Goal: Obtain resource: Obtain resource

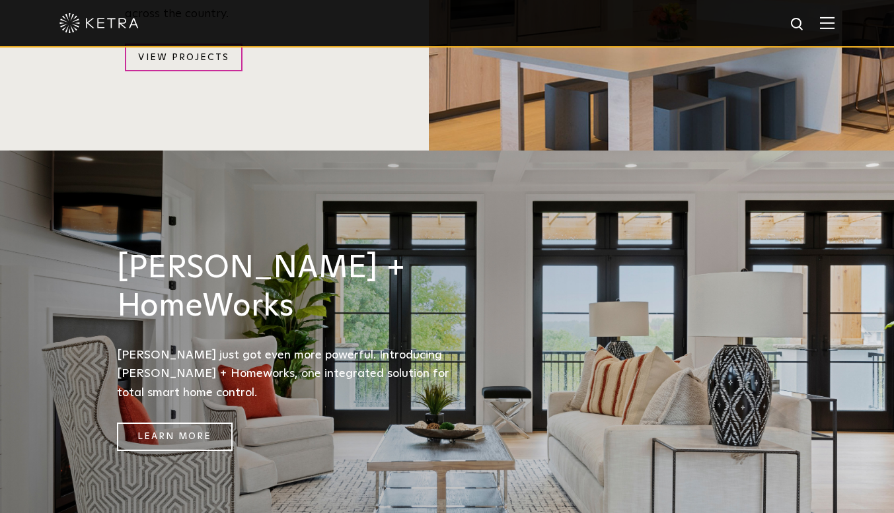
scroll to position [1572, 0]
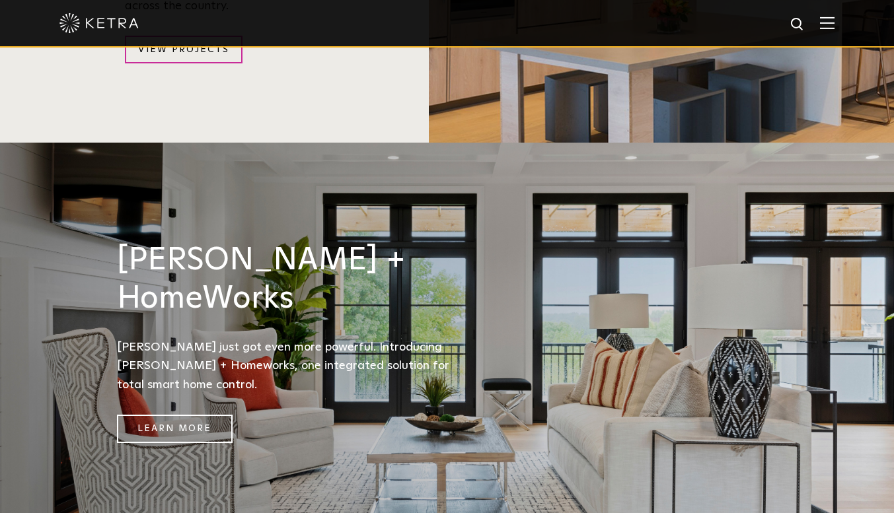
drag, startPoint x: 0, startPoint y: 0, endPoint x: 902, endPoint y: 293, distance: 948.7
click at [893, 293] on html "Solutions Commercial Residential Products Commercial Products Residential Produ…" at bounding box center [447, 41] width 894 height 3226
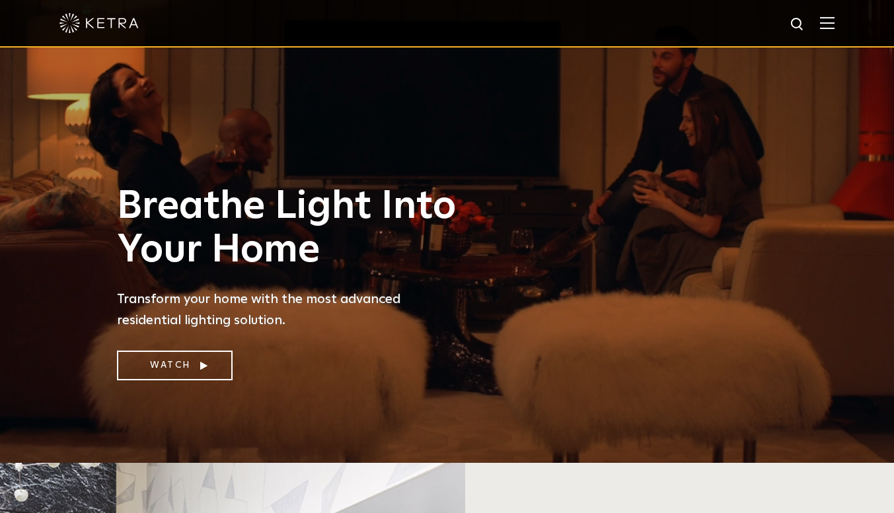
scroll to position [40, 0]
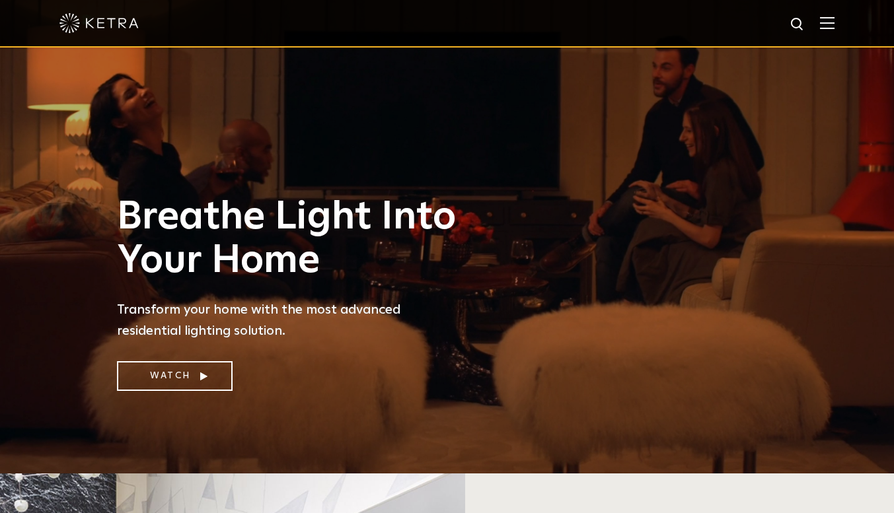
click at [834, 18] on img at bounding box center [827, 23] width 15 height 13
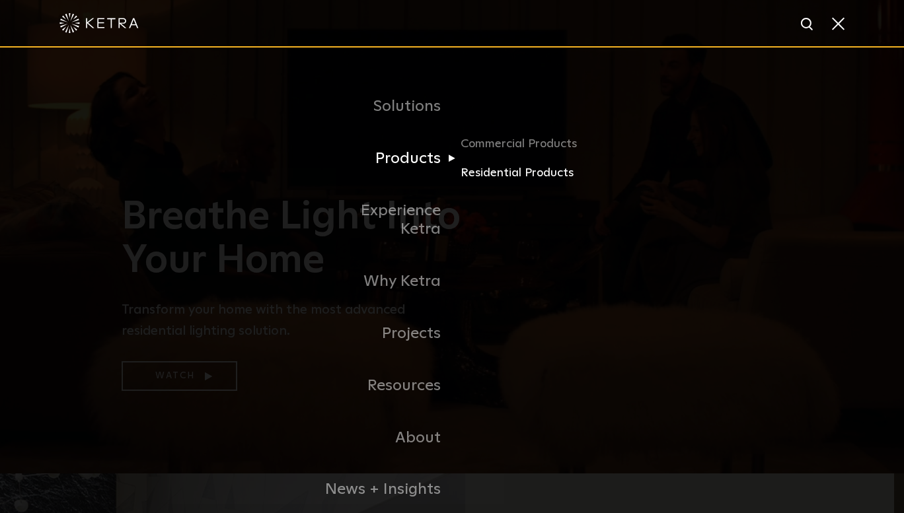
click at [484, 174] on link "Residential Products" at bounding box center [523, 173] width 127 height 19
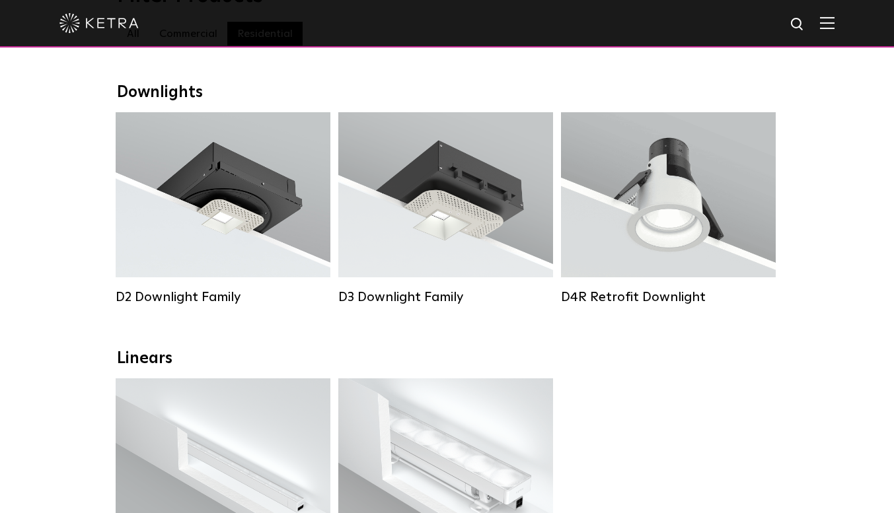
scroll to position [175, 0]
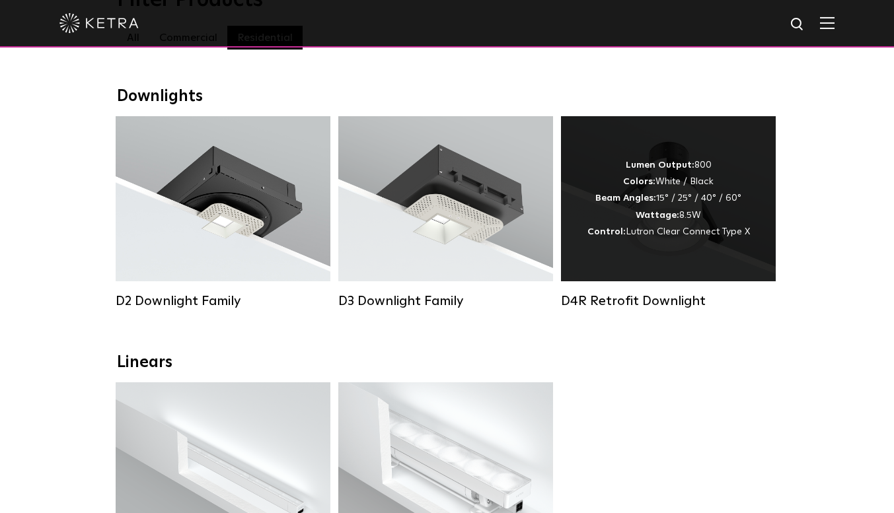
click at [672, 207] on div "Lumen Output: 800 Colors: White / Black Beam Angles: 15° / 25° / 40° / 60° Watt…" at bounding box center [668, 198] width 163 height 83
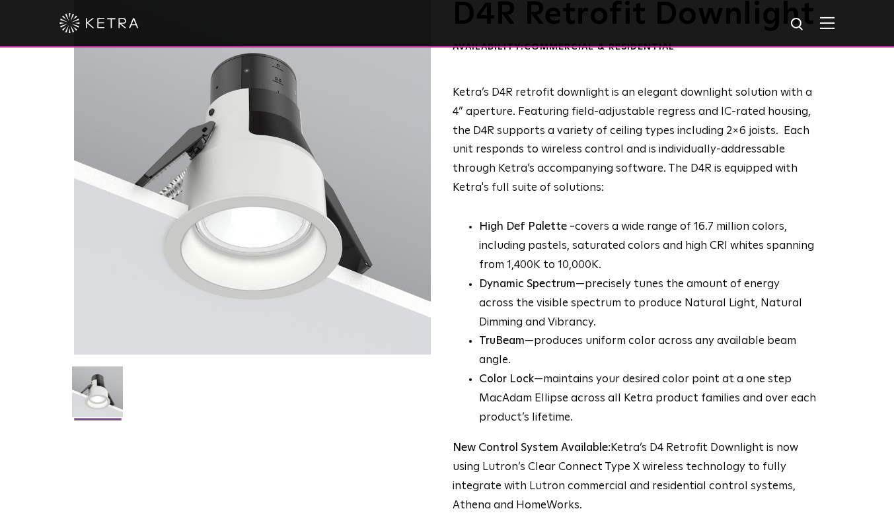
scroll to position [81, 0]
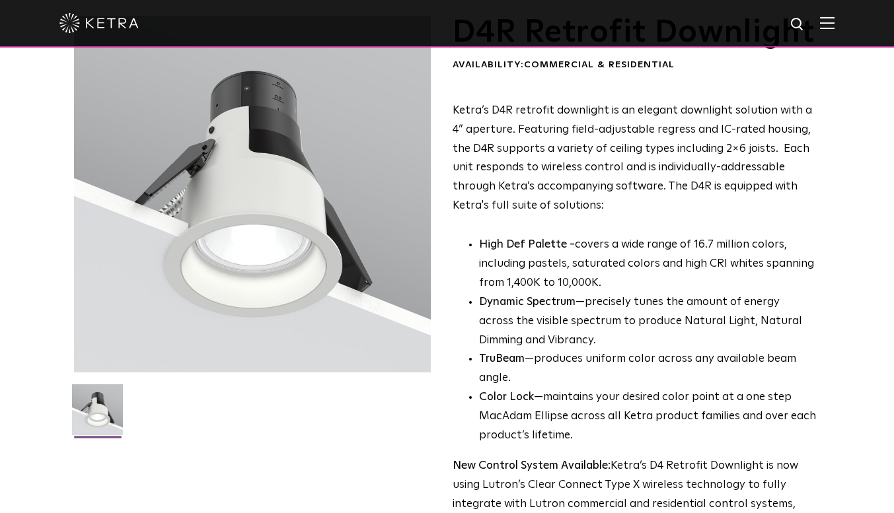
click at [817, 88] on div "D4R Retrofit Downlight Availability: Commercial & Residential Ketra’s D4R retro…" at bounding box center [447, 330] width 747 height 628
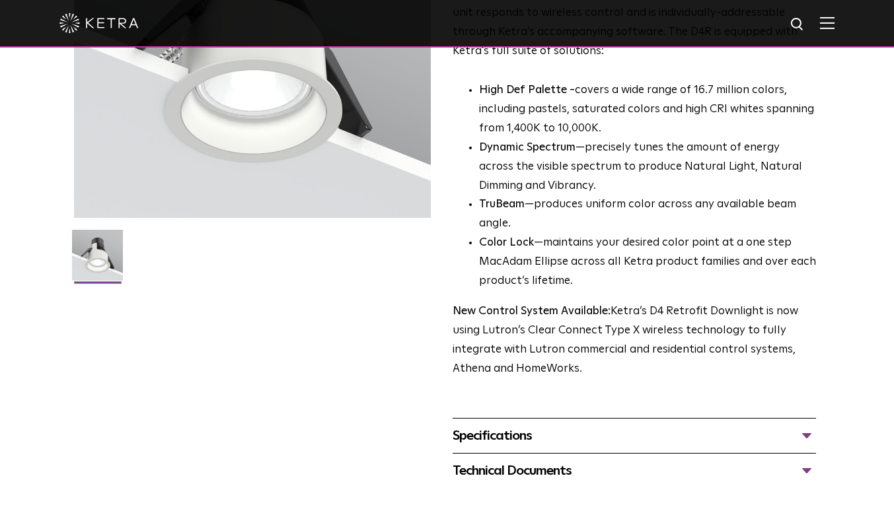
scroll to position [248, 0]
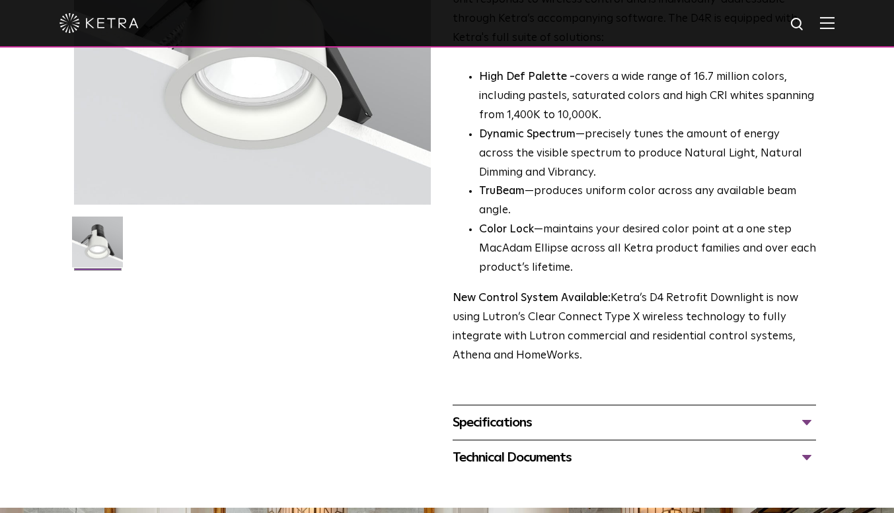
click at [570, 278] on li "Color Lock —maintains your desired color point at a one step MacAdam Ellipse ac…" at bounding box center [648, 249] width 338 height 57
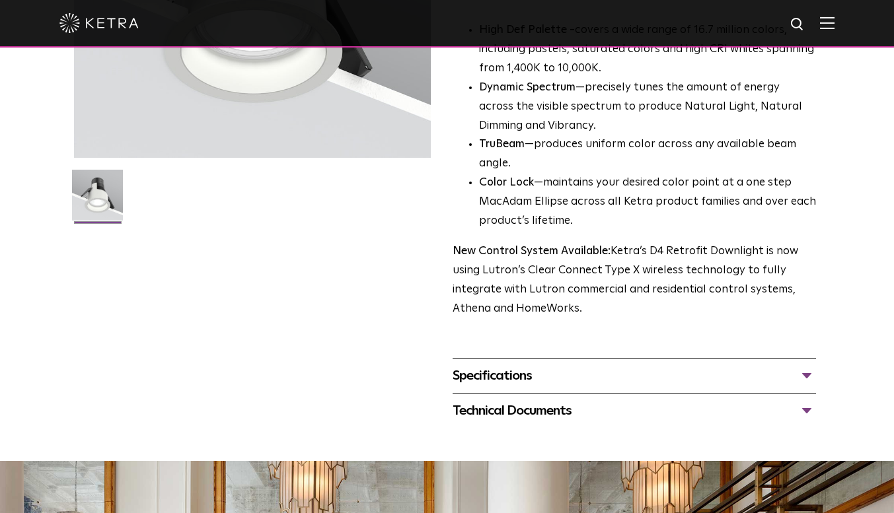
scroll to position [288, 0]
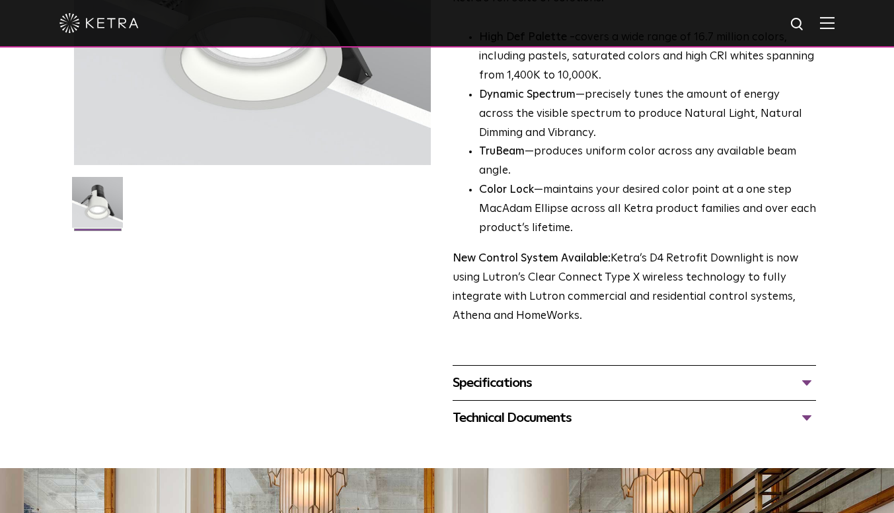
click at [808, 394] on div "Specifications" at bounding box center [635, 383] width 364 height 21
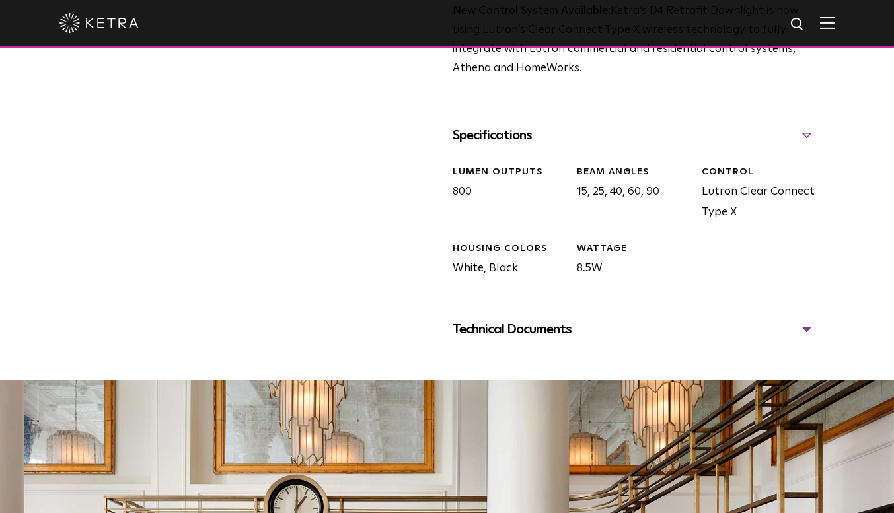
scroll to position [536, 0]
click at [806, 340] on div "Technical Documents" at bounding box center [635, 328] width 364 height 21
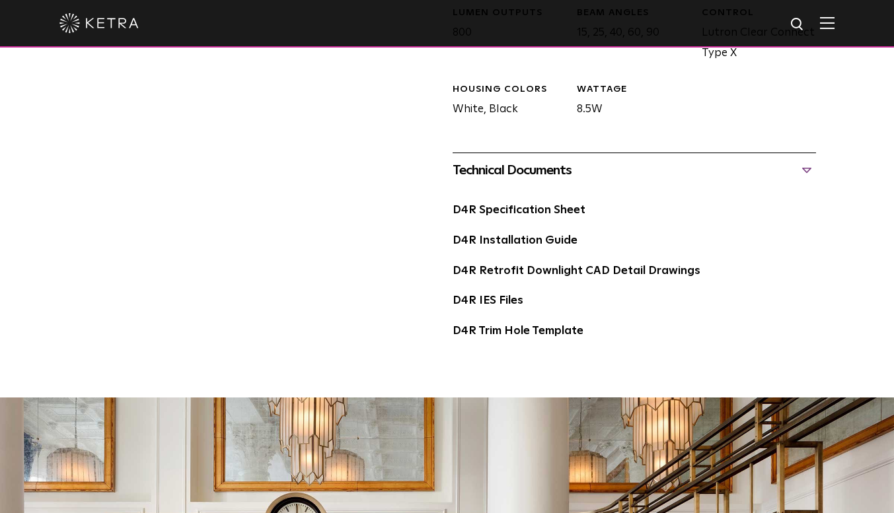
scroll to position [707, 0]
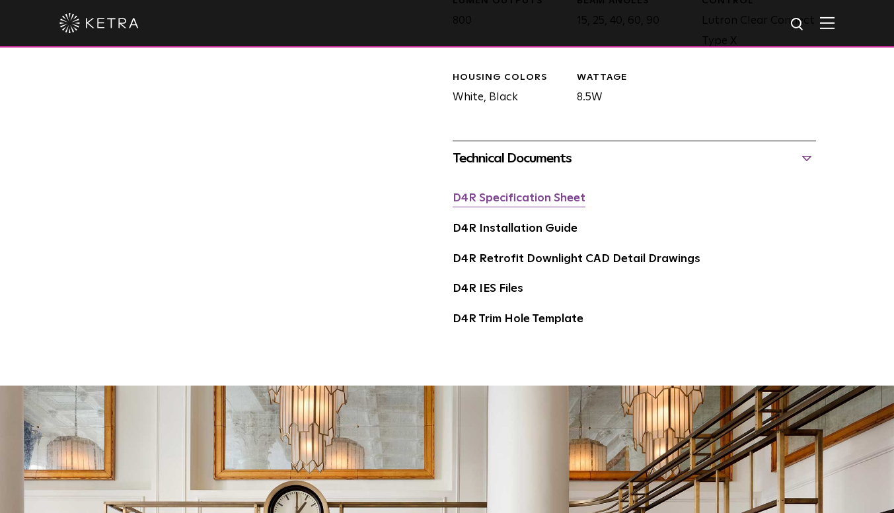
click at [501, 204] on link "D4R Specification Sheet" at bounding box center [519, 198] width 133 height 11
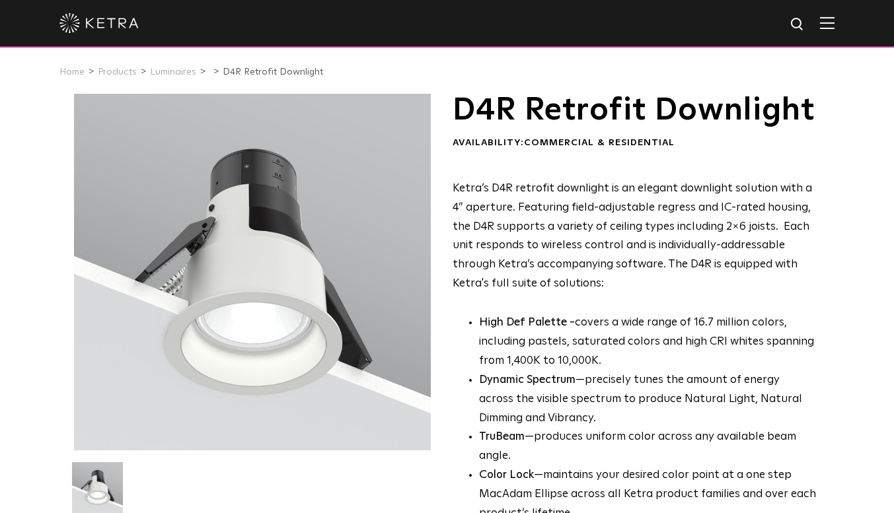
scroll to position [0, 0]
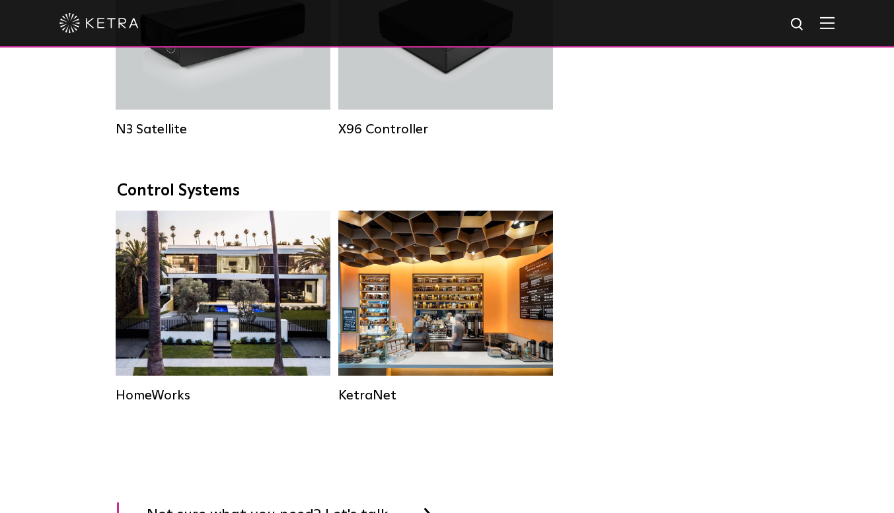
scroll to position [1626, 0]
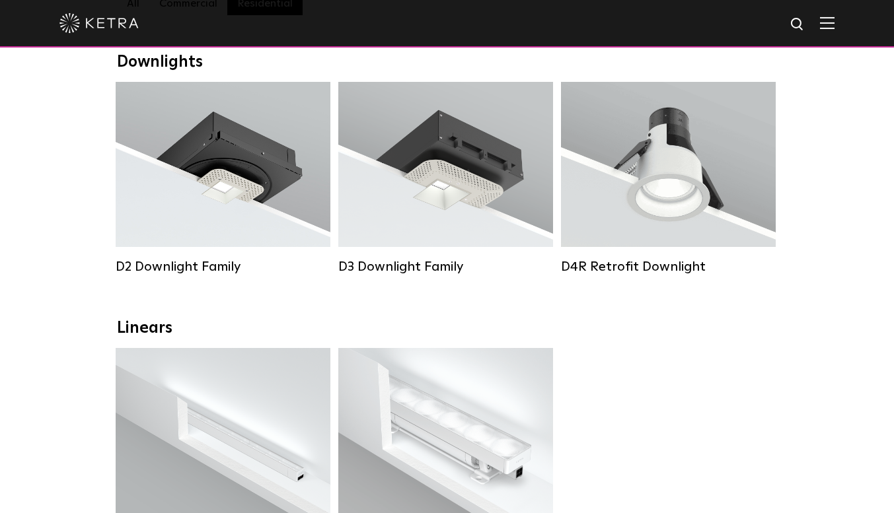
scroll to position [182, 0]
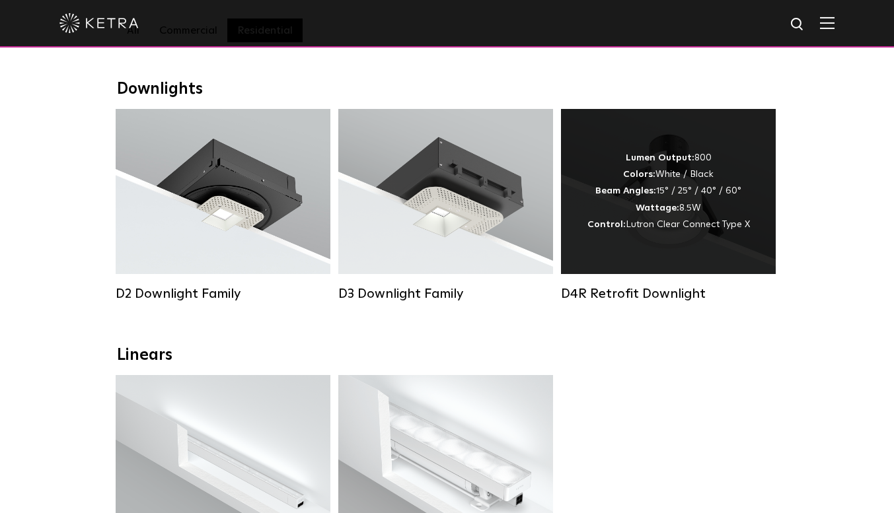
click at [657, 156] on div "Lumen Output: 800 Colors: White / Black Beam Angles: 15° / 25° / 40° / 60° Watt…" at bounding box center [668, 191] width 215 height 165
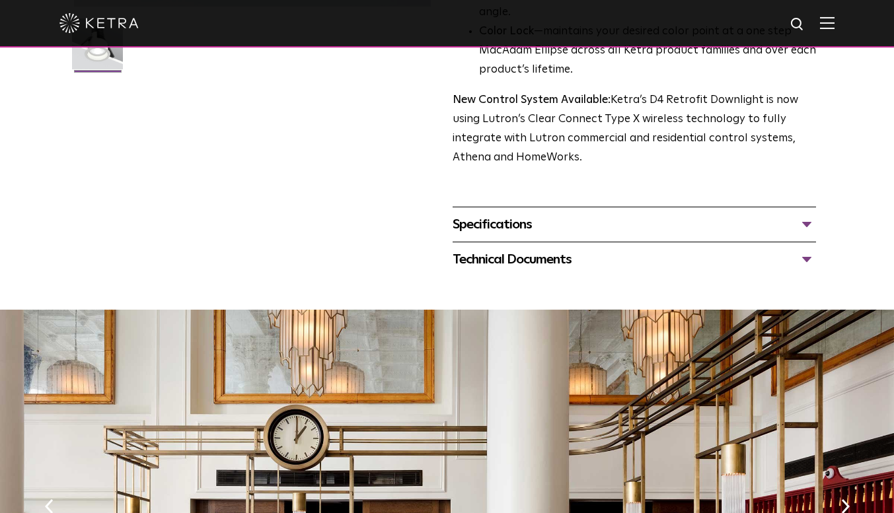
scroll to position [438, 0]
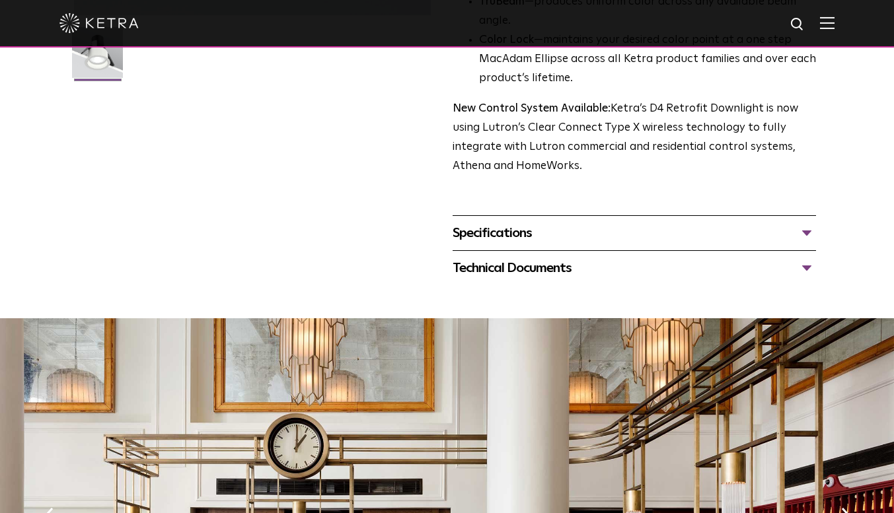
click at [807, 279] on div "Technical Documents" at bounding box center [635, 268] width 364 height 21
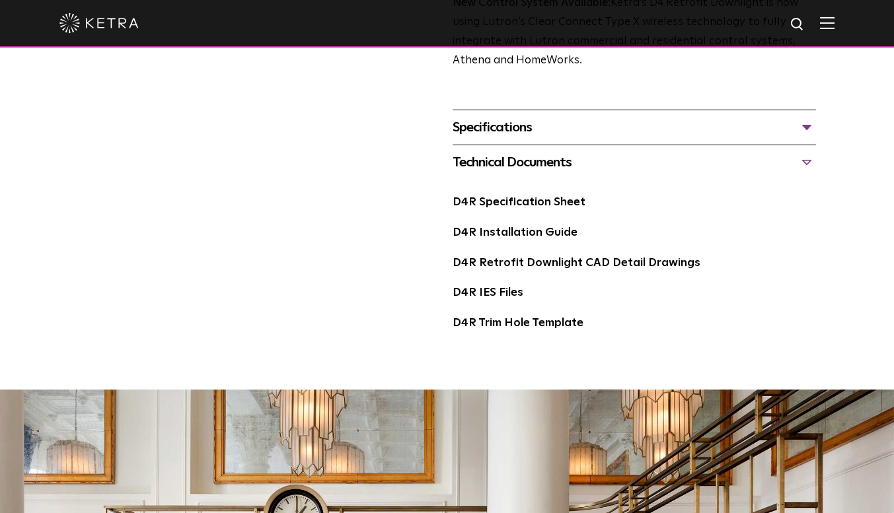
scroll to position [548, 0]
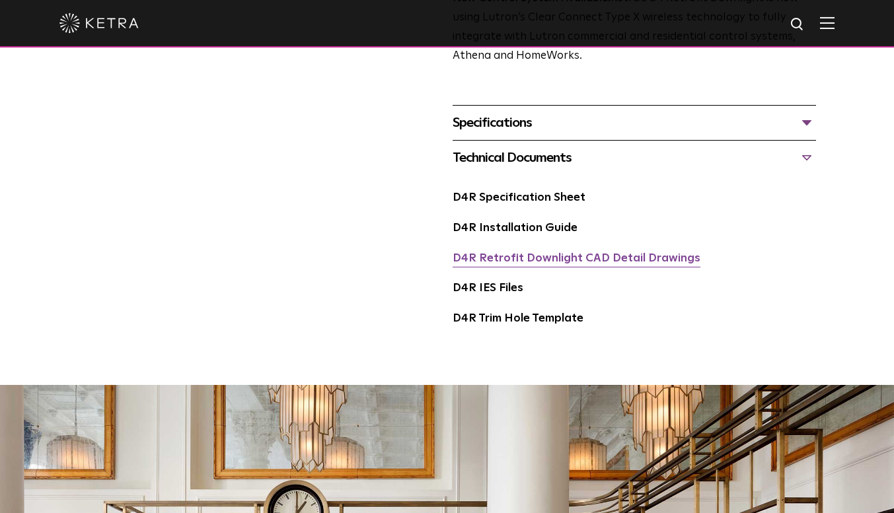
click at [553, 264] on link "D4R Retrofit Downlight CAD Detail Drawings" at bounding box center [577, 258] width 248 height 11
click at [806, 133] on div "Specifications" at bounding box center [635, 122] width 364 height 21
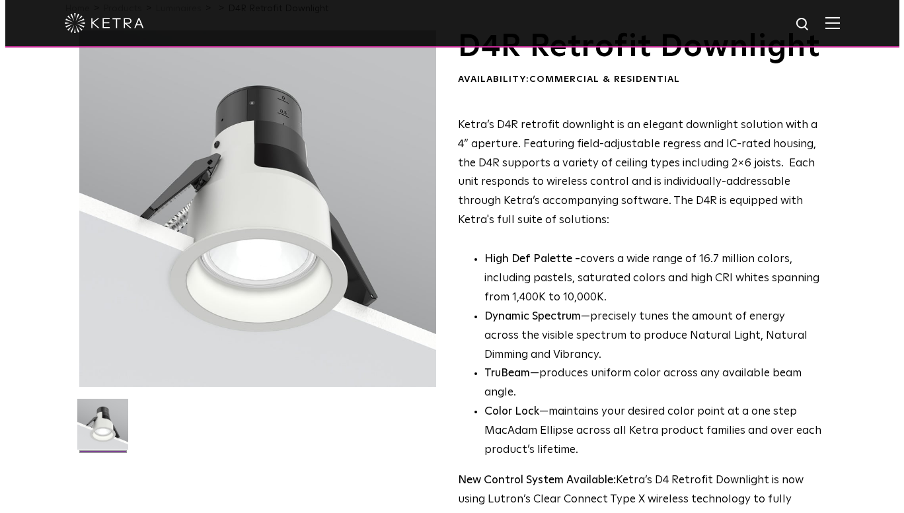
scroll to position [0, 0]
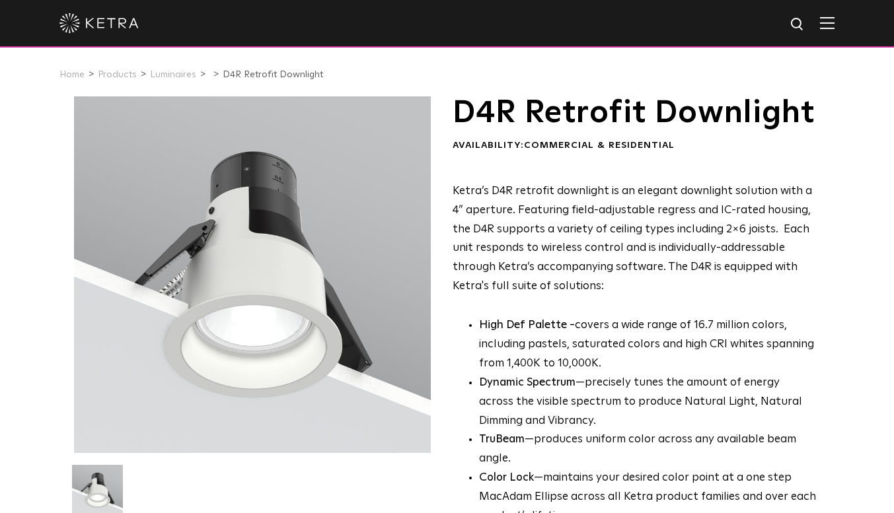
click at [834, 20] on img at bounding box center [827, 23] width 15 height 13
